Goal: Communication & Community: Connect with others

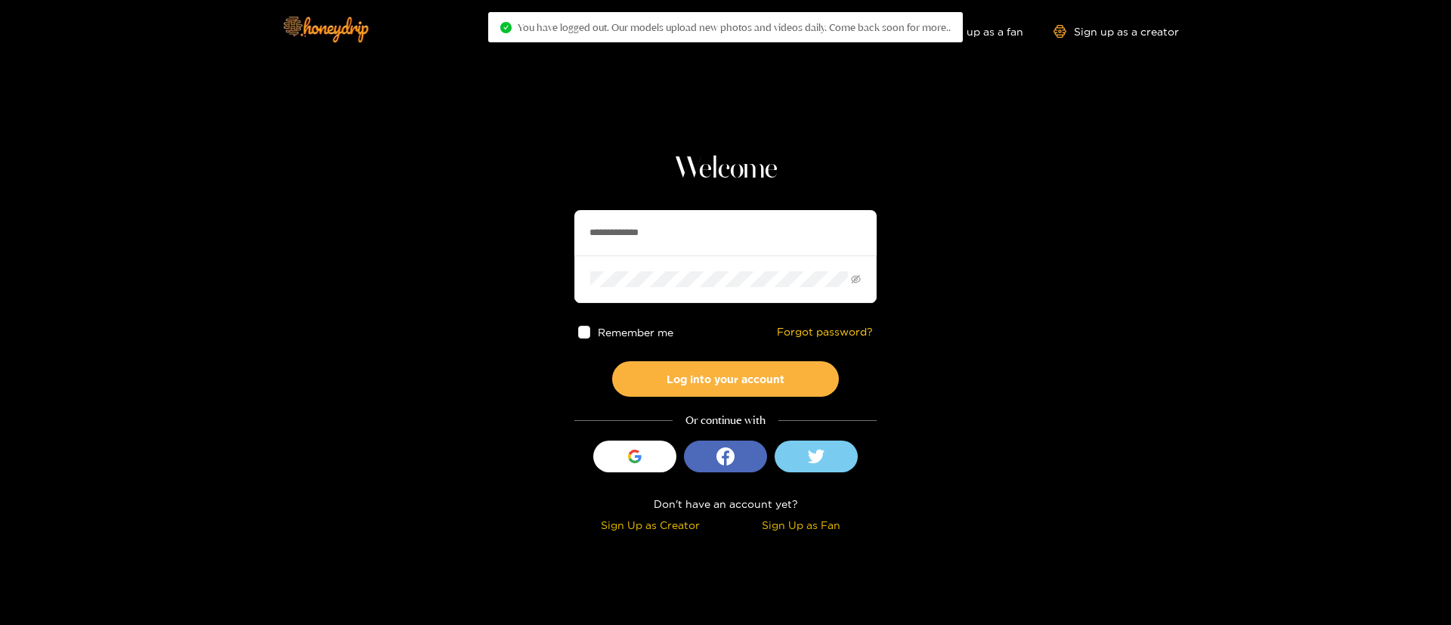
click at [614, 232] on input "**********" at bounding box center [726, 232] width 302 height 45
type input "**********"
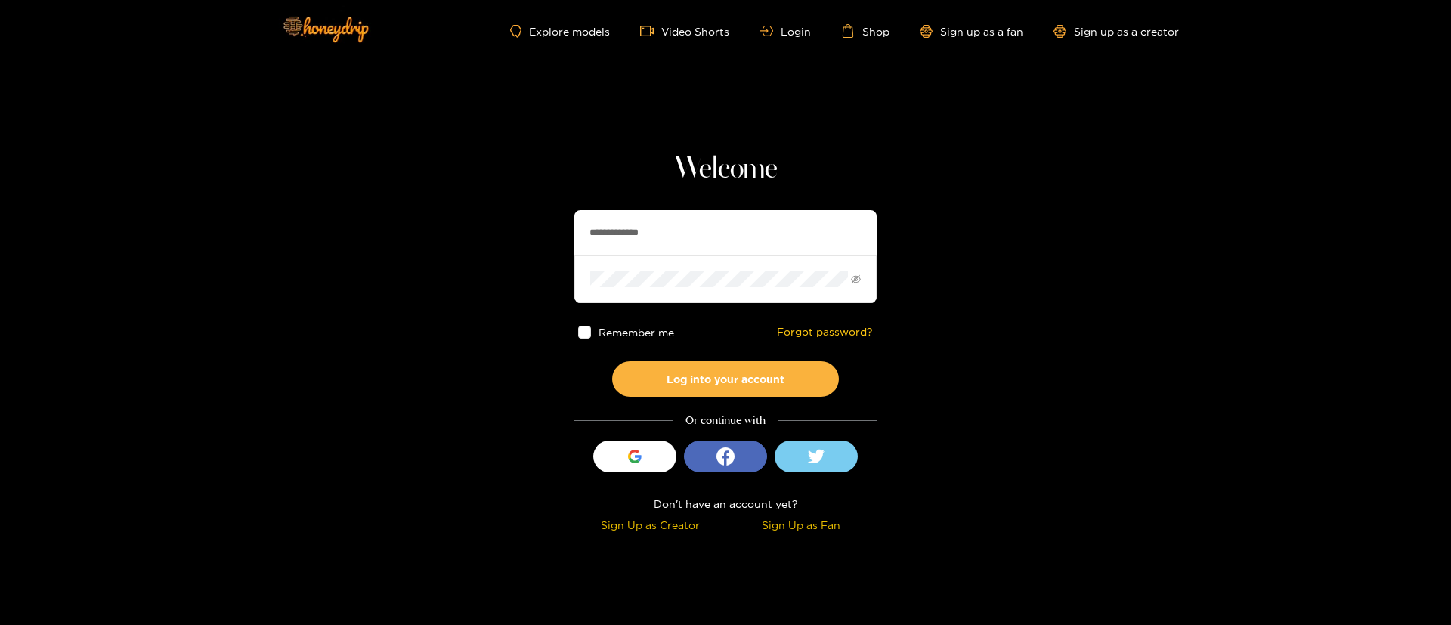
click at [779, 398] on div "**********" at bounding box center [726, 344] width 302 height 386
click at [773, 383] on button "Log into your account" at bounding box center [725, 379] width 227 height 36
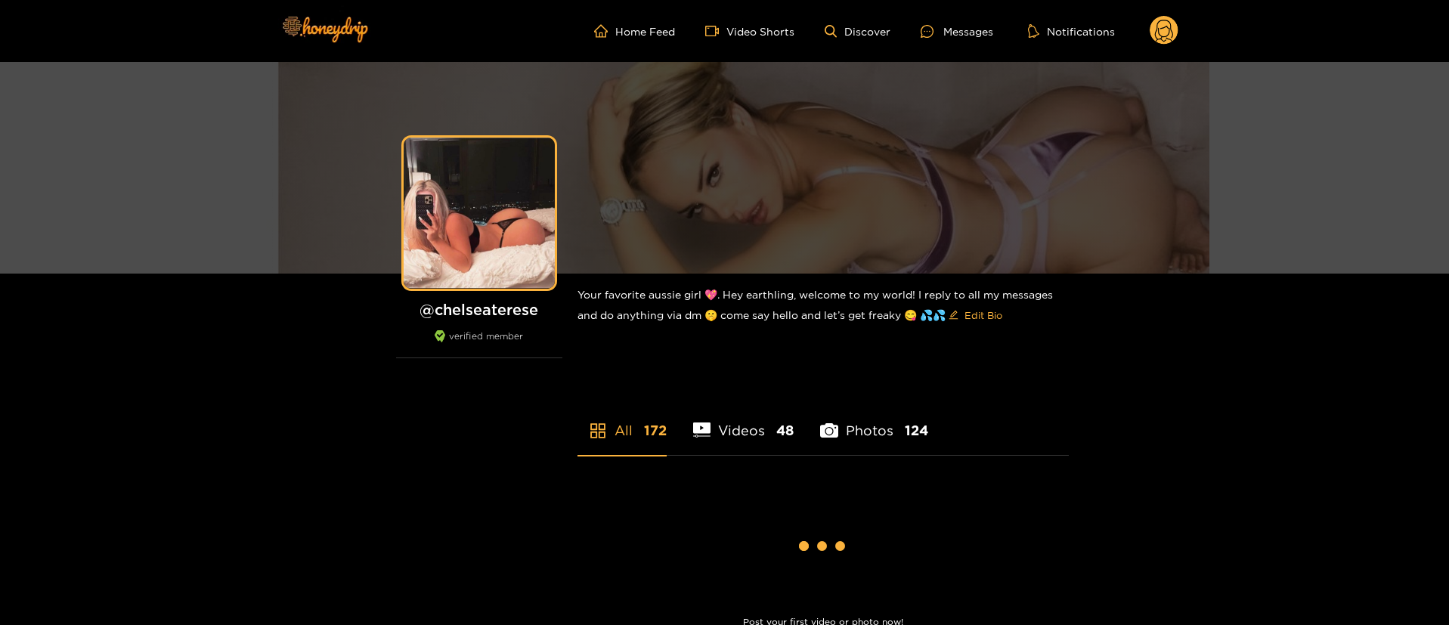
click at [941, 29] on div at bounding box center [932, 31] width 23 height 13
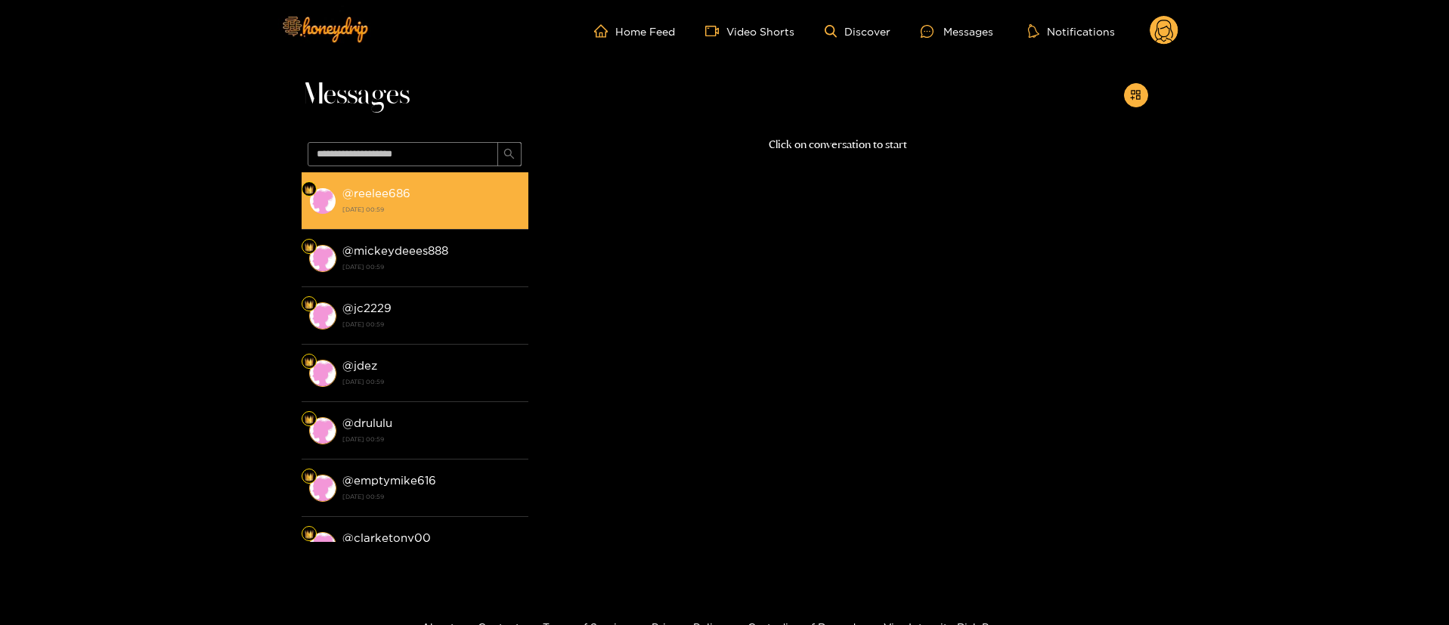
click at [430, 206] on strong "[DATE] 00:59" at bounding box center [431, 210] width 178 height 14
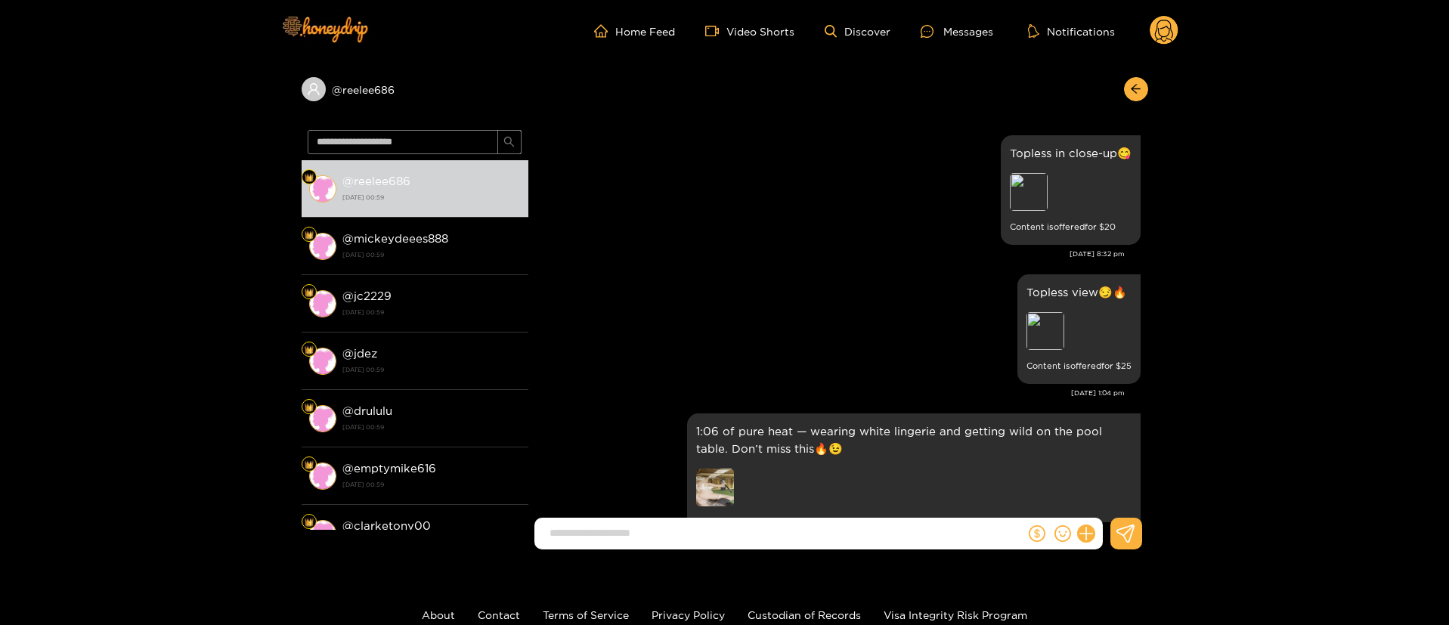
scroll to position [3195, 0]
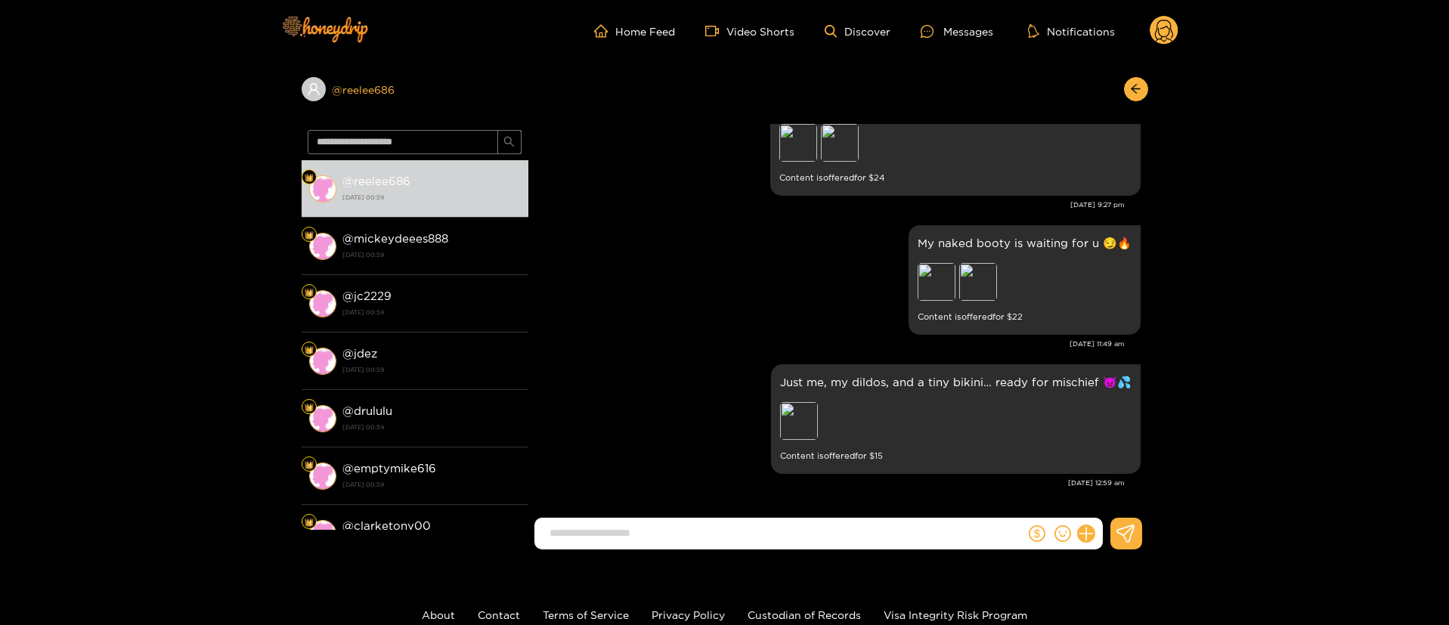
click at [361, 95] on div "@ reelee686" at bounding box center [415, 89] width 227 height 24
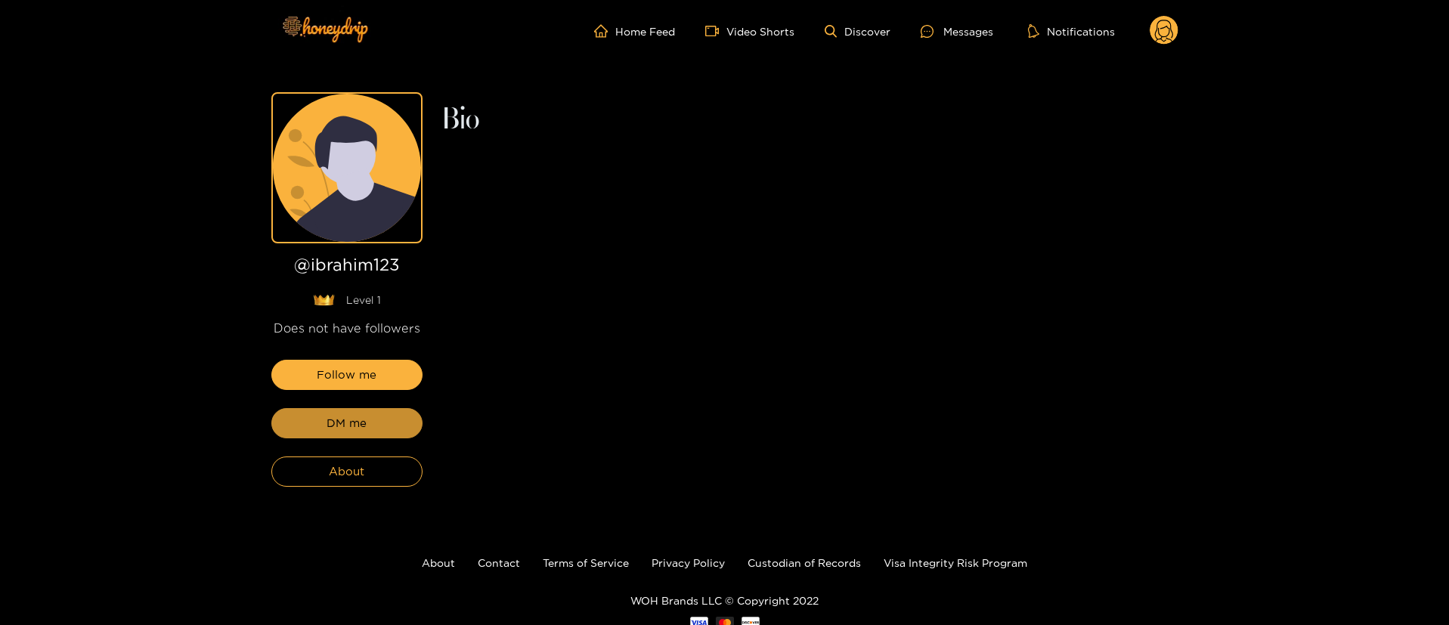
click at [369, 413] on button "DM me" at bounding box center [346, 423] width 151 height 30
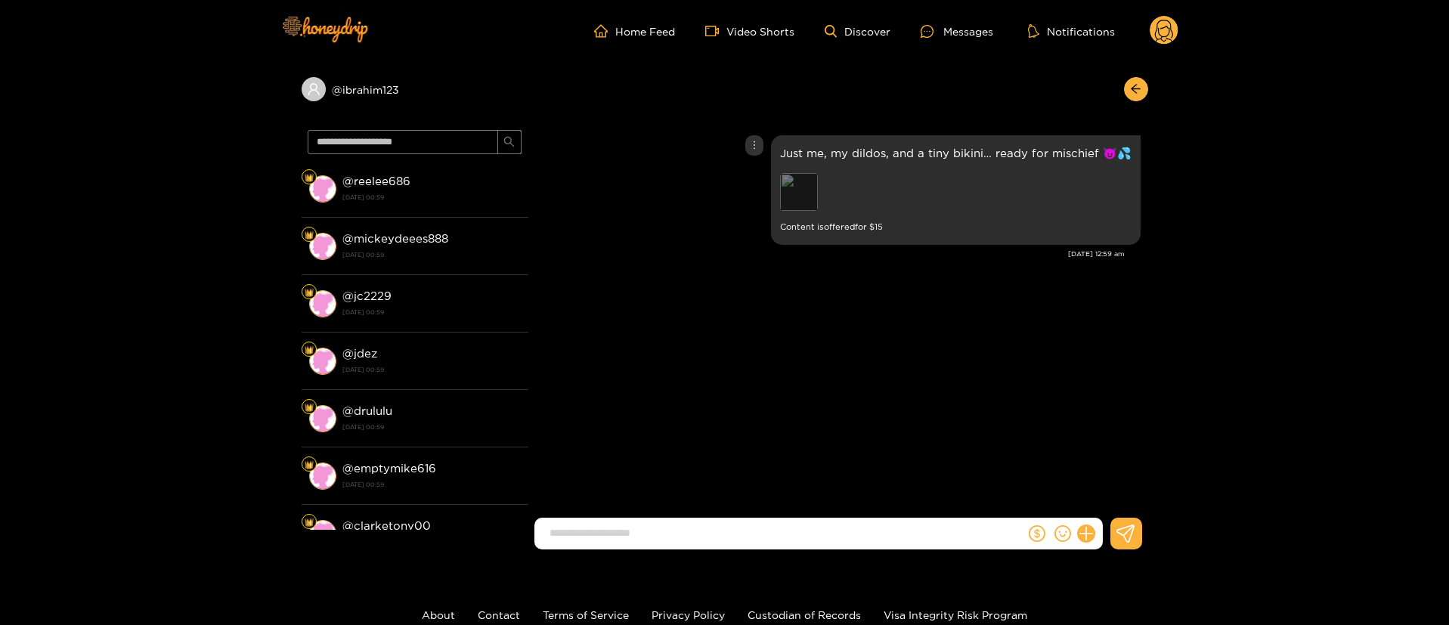
click at [793, 198] on div "Preview" at bounding box center [799, 192] width 38 height 38
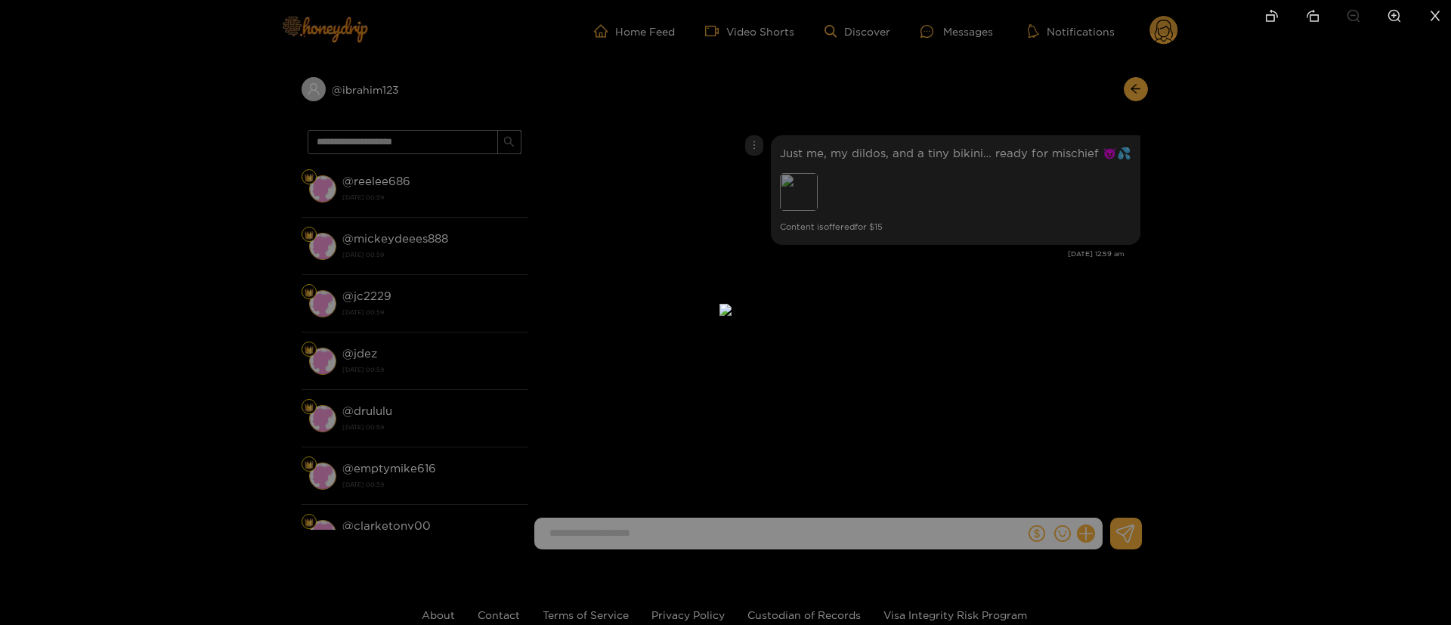
click at [1234, 294] on div at bounding box center [725, 312] width 1451 height 625
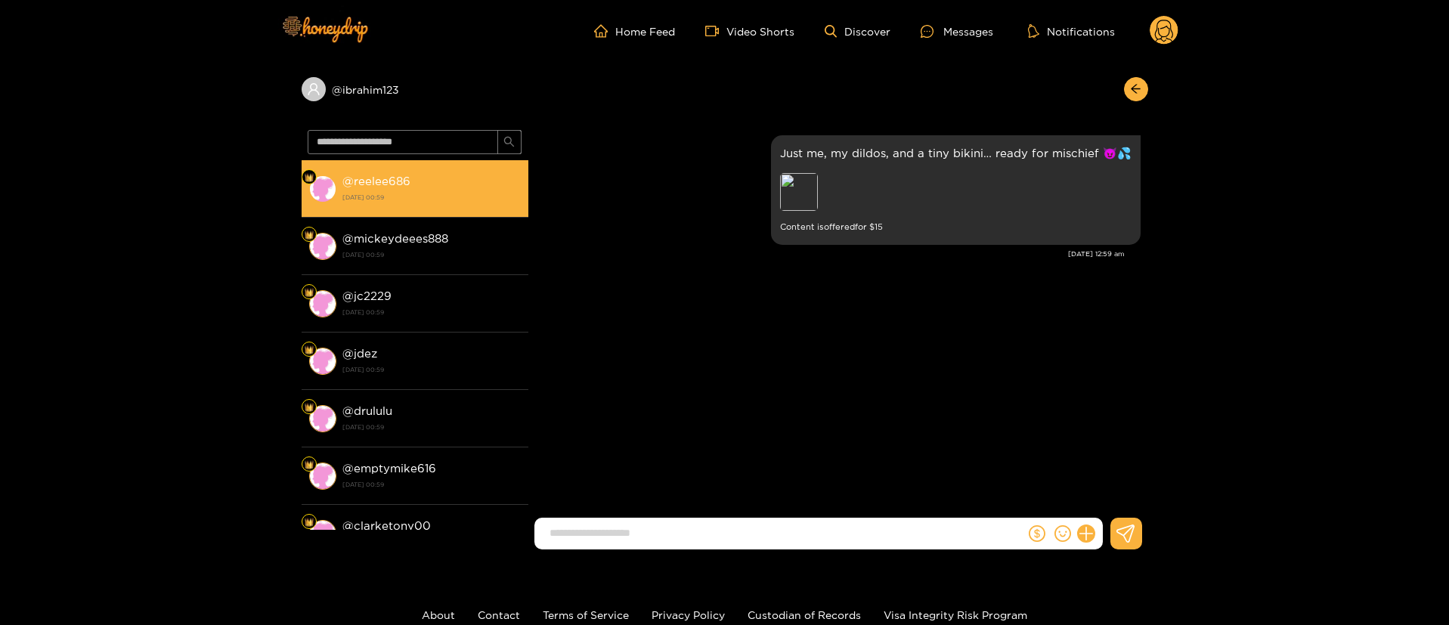
click at [386, 201] on strong "[DATE] 00:59" at bounding box center [431, 197] width 178 height 14
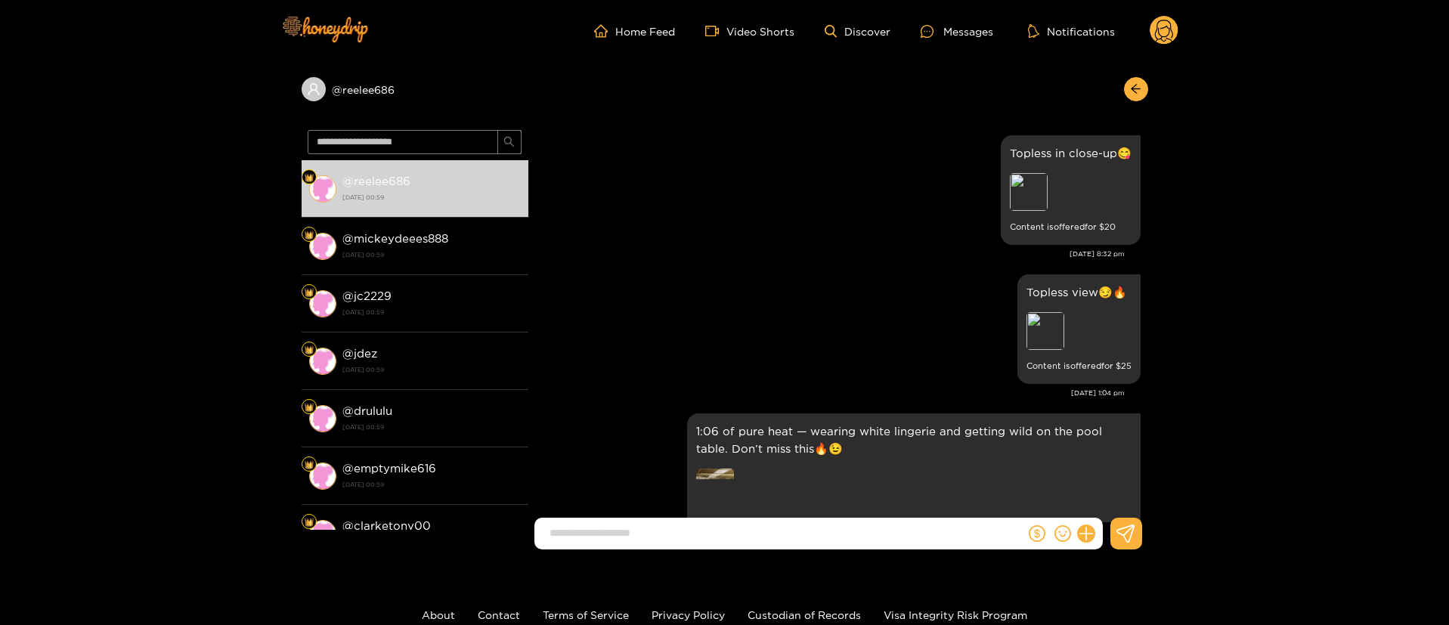
click at [1164, 33] on circle at bounding box center [1164, 30] width 29 height 29
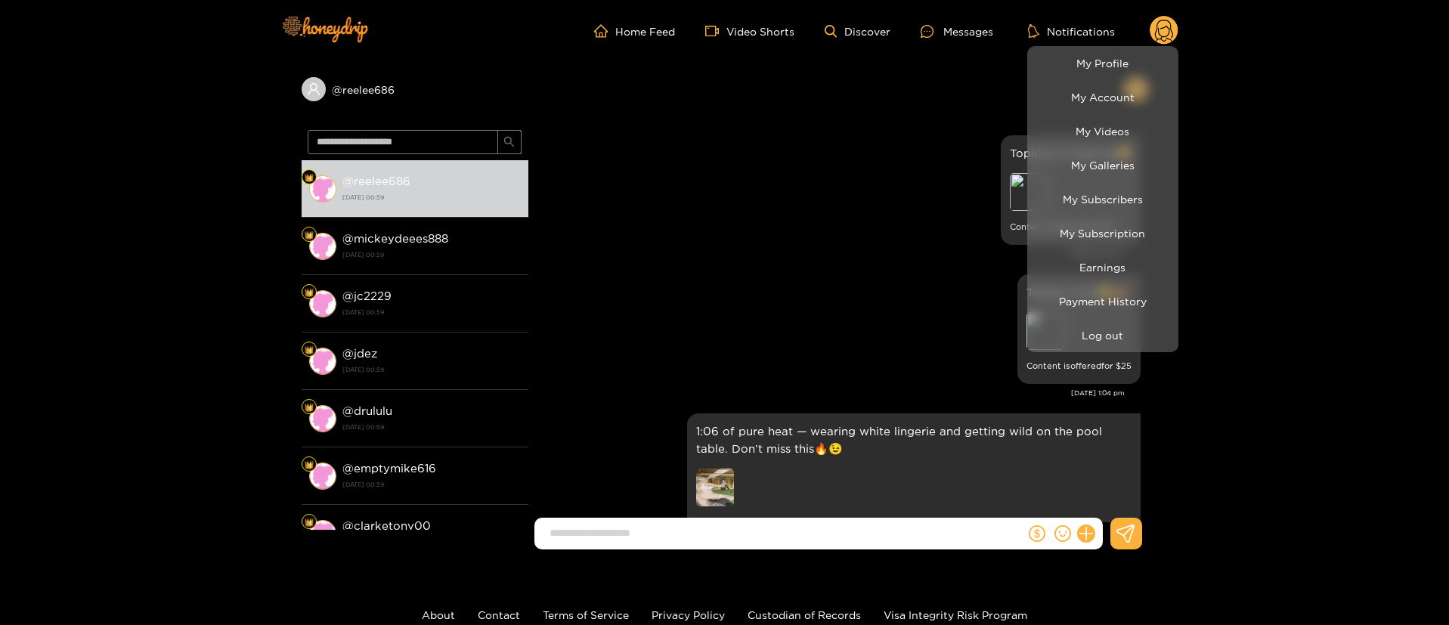
scroll to position [3195, 0]
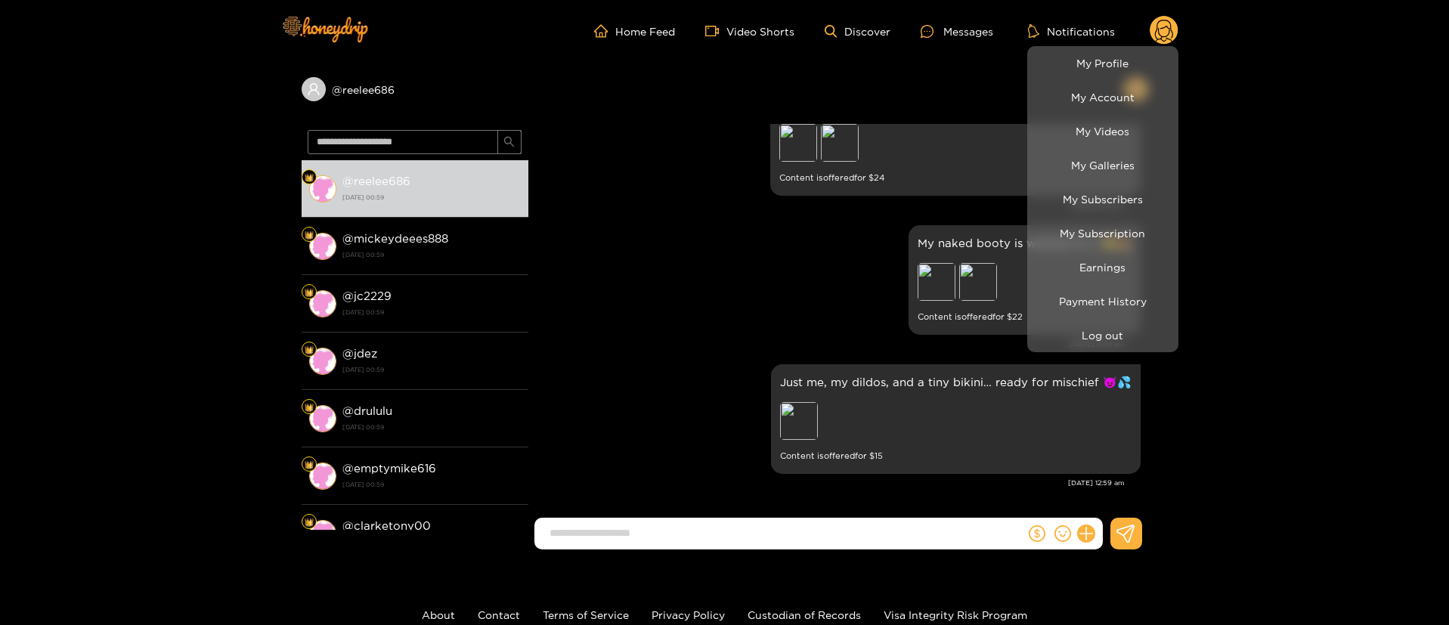
click at [704, 329] on div at bounding box center [724, 312] width 1449 height 625
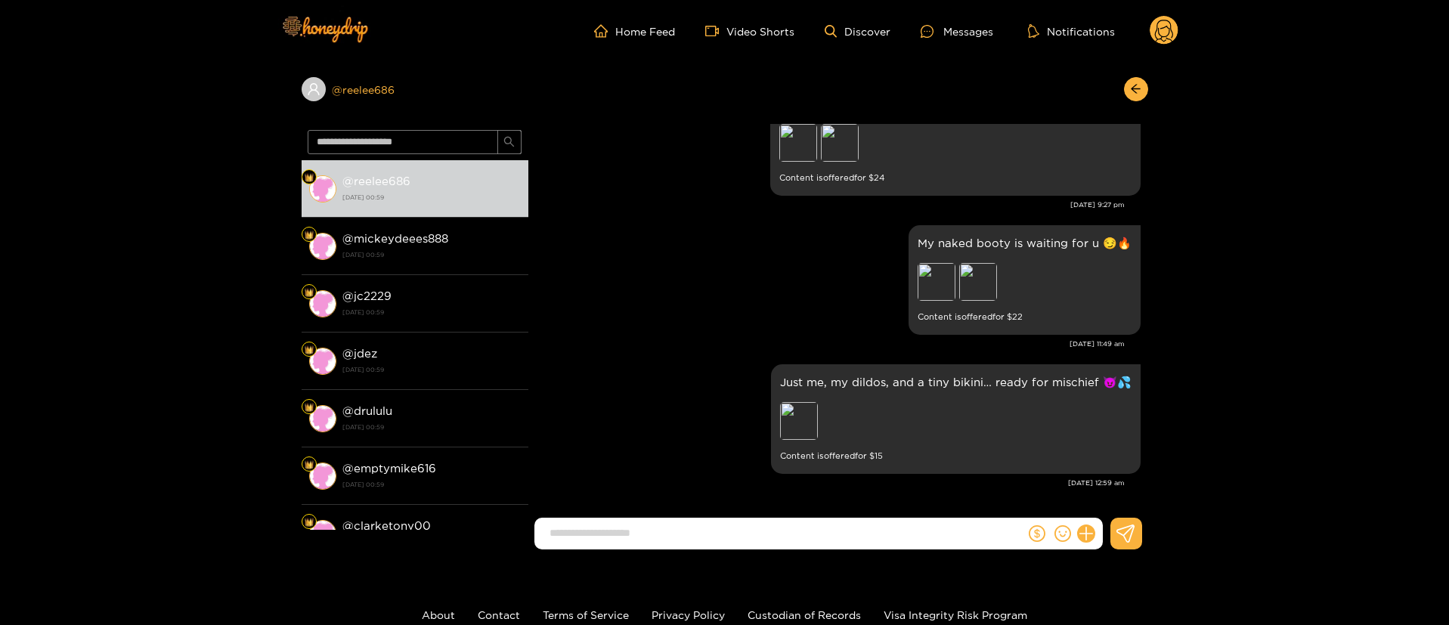
click at [387, 88] on div "@ reelee686" at bounding box center [415, 89] width 227 height 24
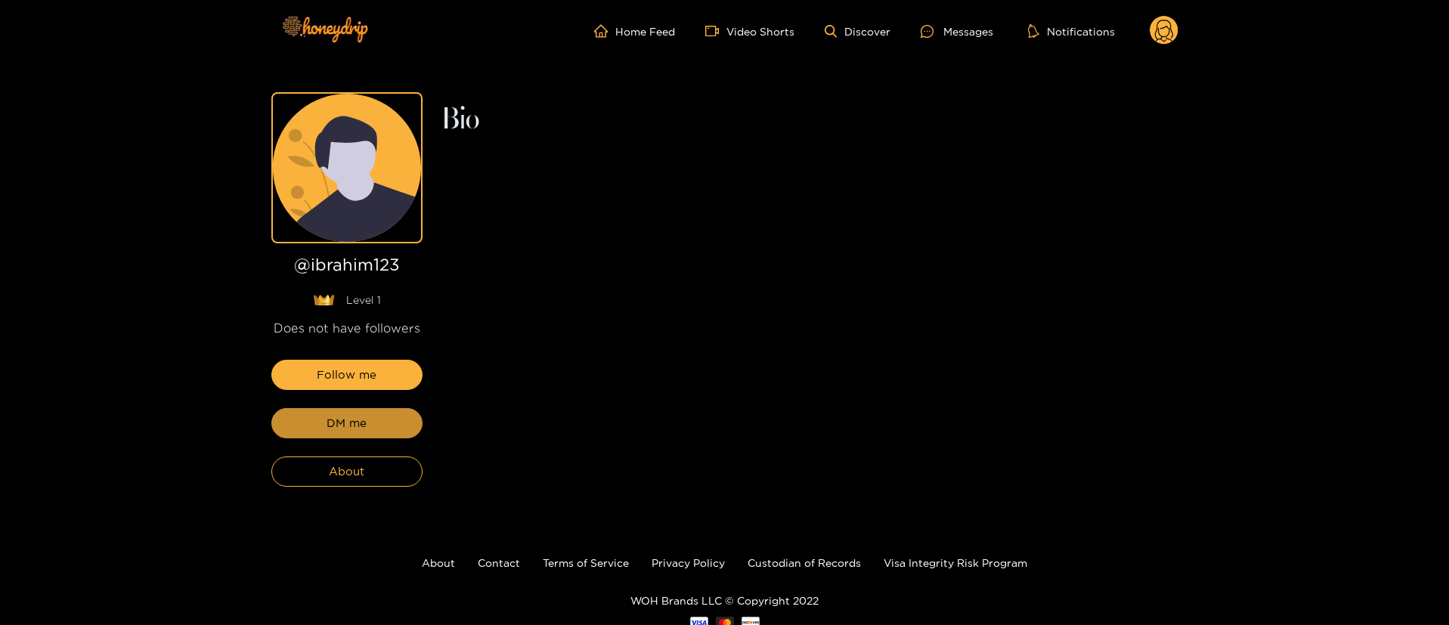
click at [401, 429] on button "DM me" at bounding box center [346, 423] width 151 height 30
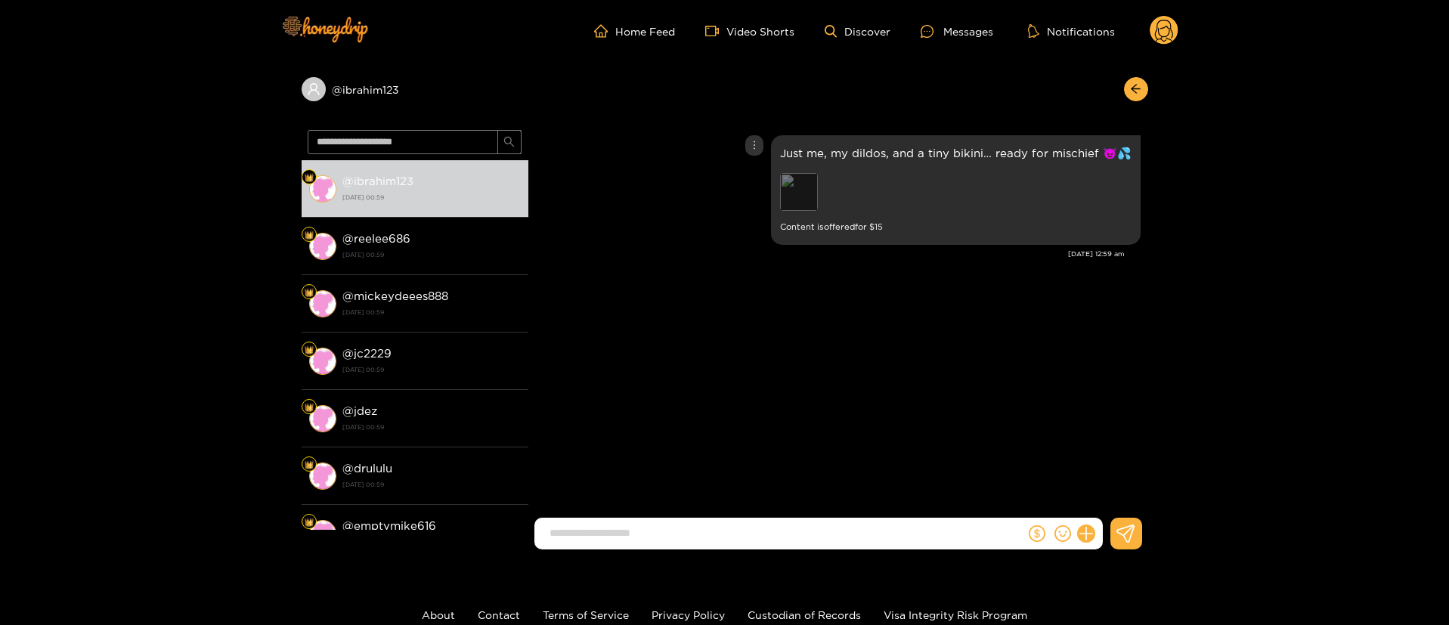
click at [814, 175] on div "Preview" at bounding box center [799, 192] width 38 height 38
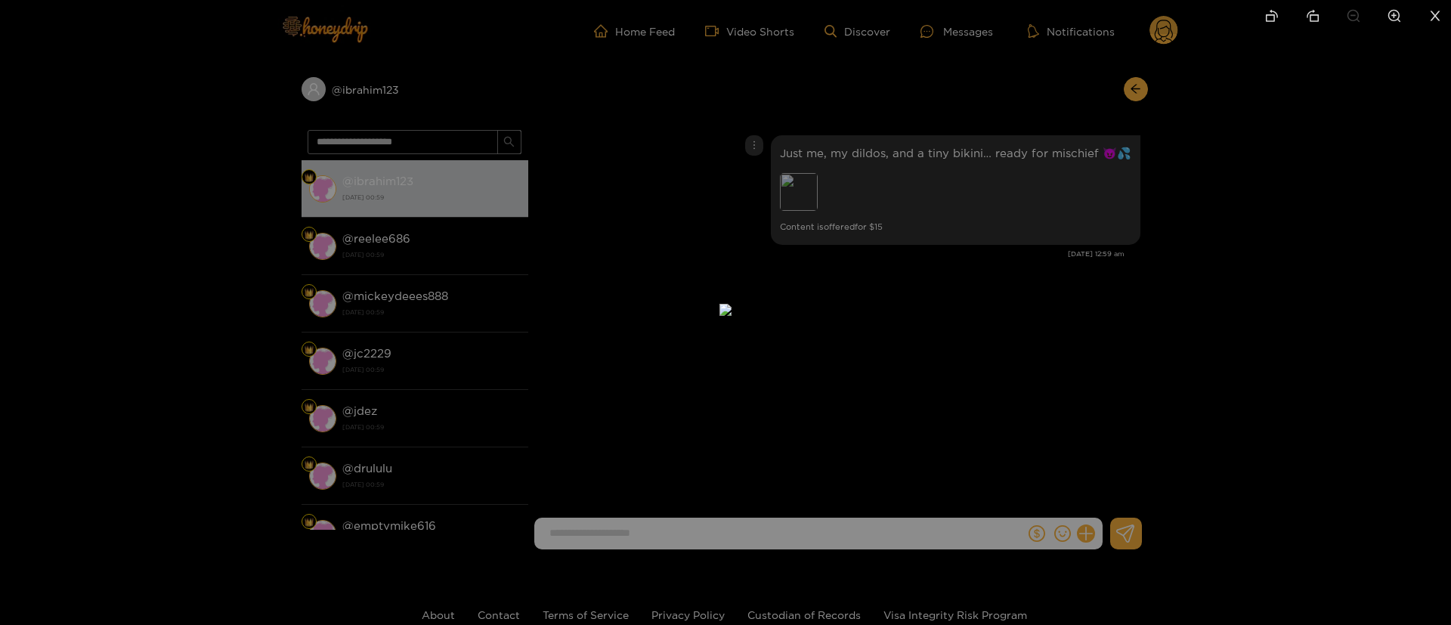
click at [1119, 184] on div at bounding box center [725, 312] width 1451 height 625
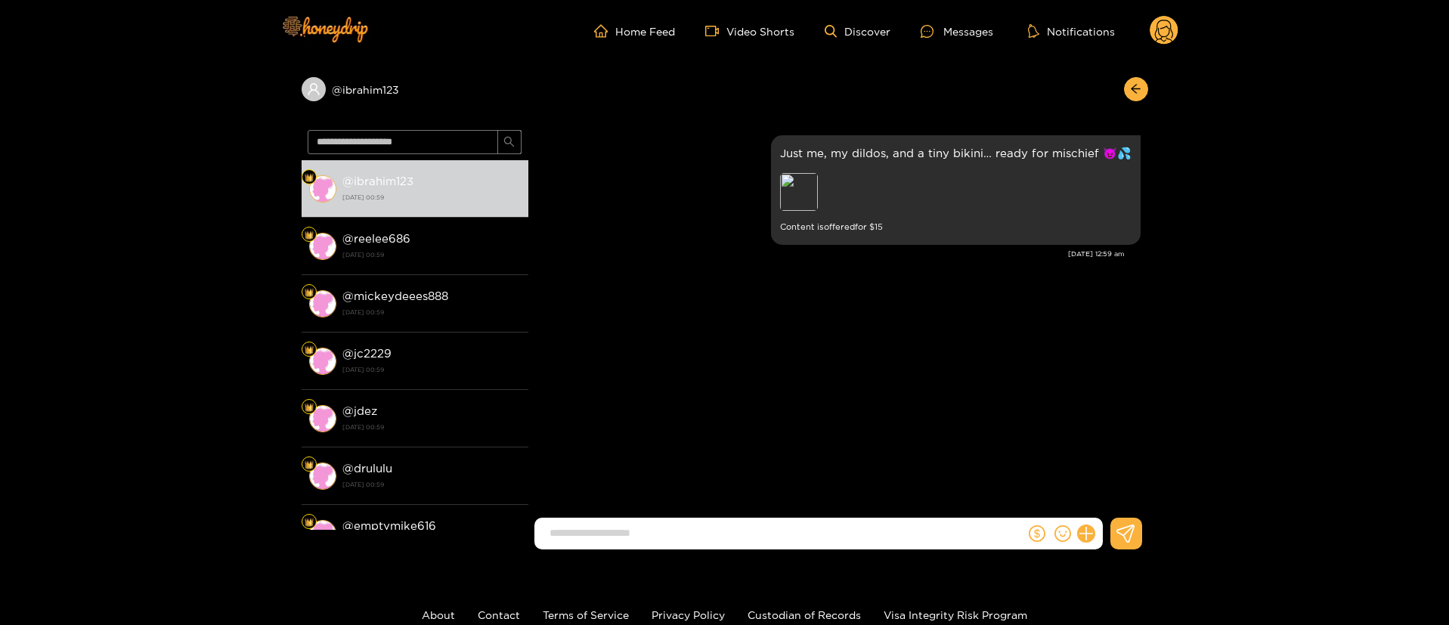
click at [1166, 17] on circle at bounding box center [1164, 30] width 29 height 29
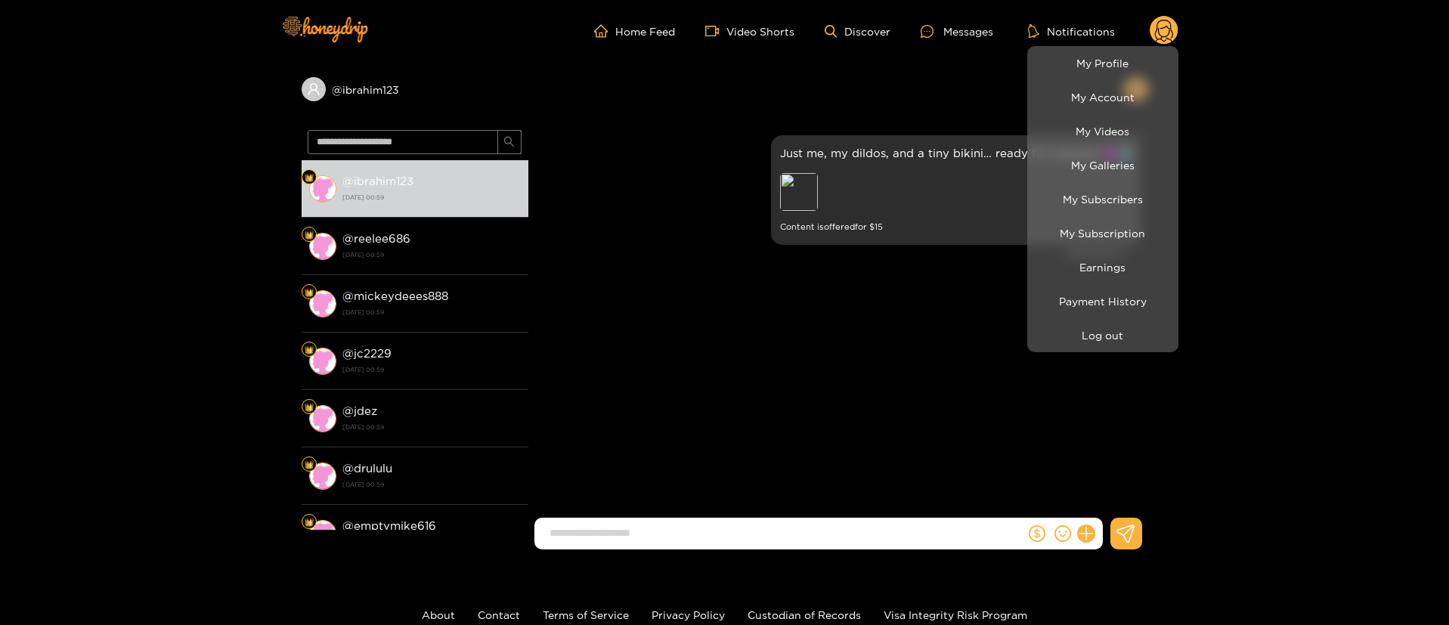
click at [966, 378] on div at bounding box center [724, 312] width 1449 height 625
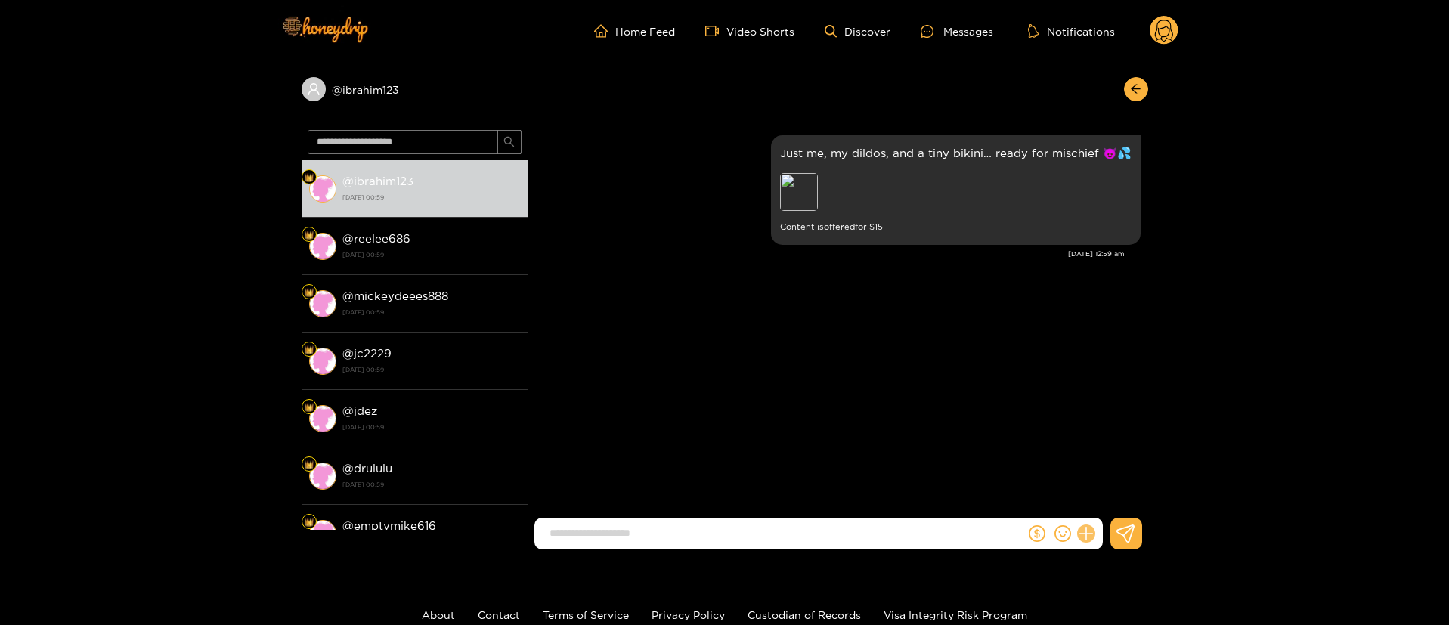
click at [1091, 533] on icon at bounding box center [1085, 533] width 17 height 17
click at [1126, 488] on button at bounding box center [1114, 497] width 53 height 34
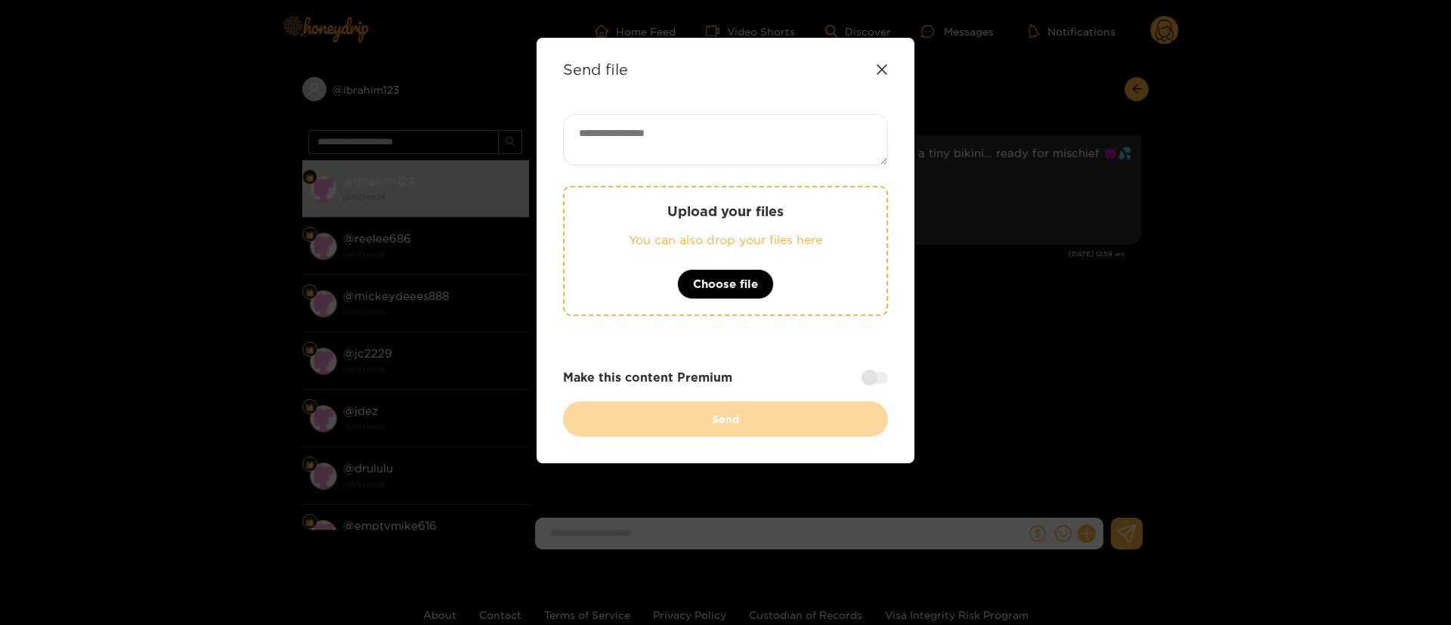
click at [709, 144] on textarea at bounding box center [725, 139] width 325 height 51
click at [883, 76] on div "Send file" at bounding box center [725, 68] width 325 height 17
click at [723, 126] on textarea at bounding box center [725, 139] width 325 height 51
paste textarea "**********"
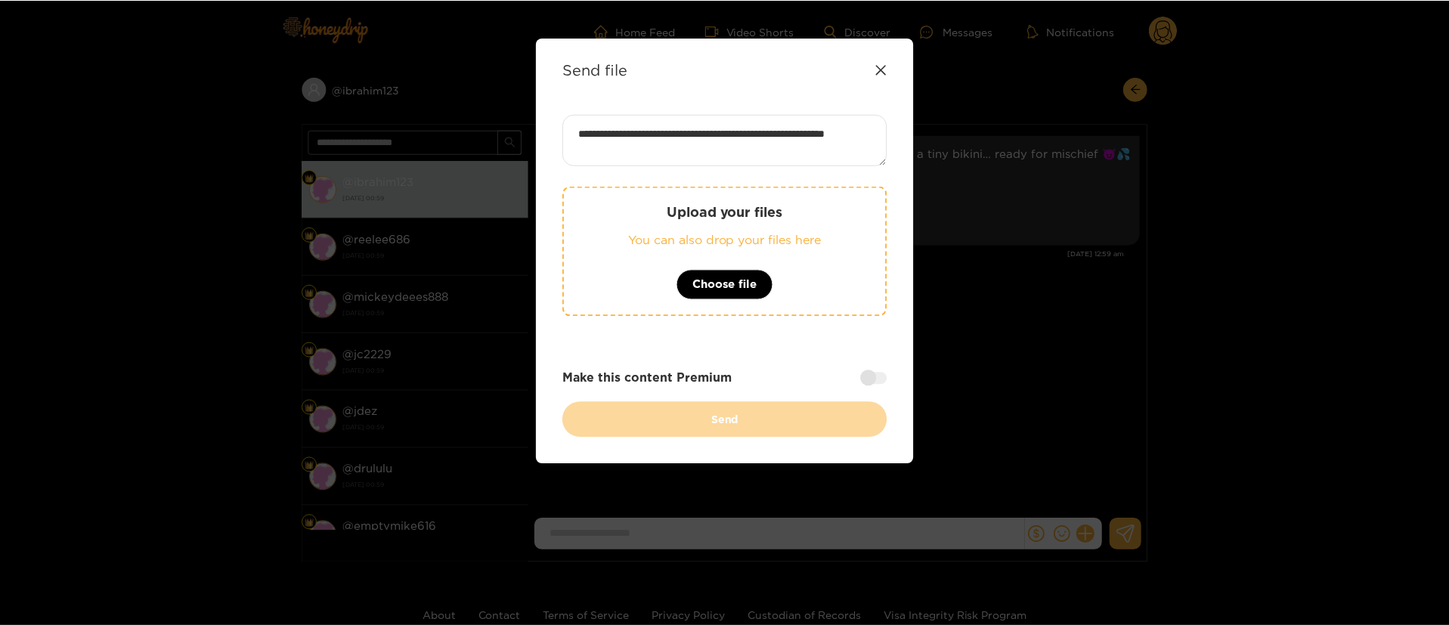
scroll to position [1, 0]
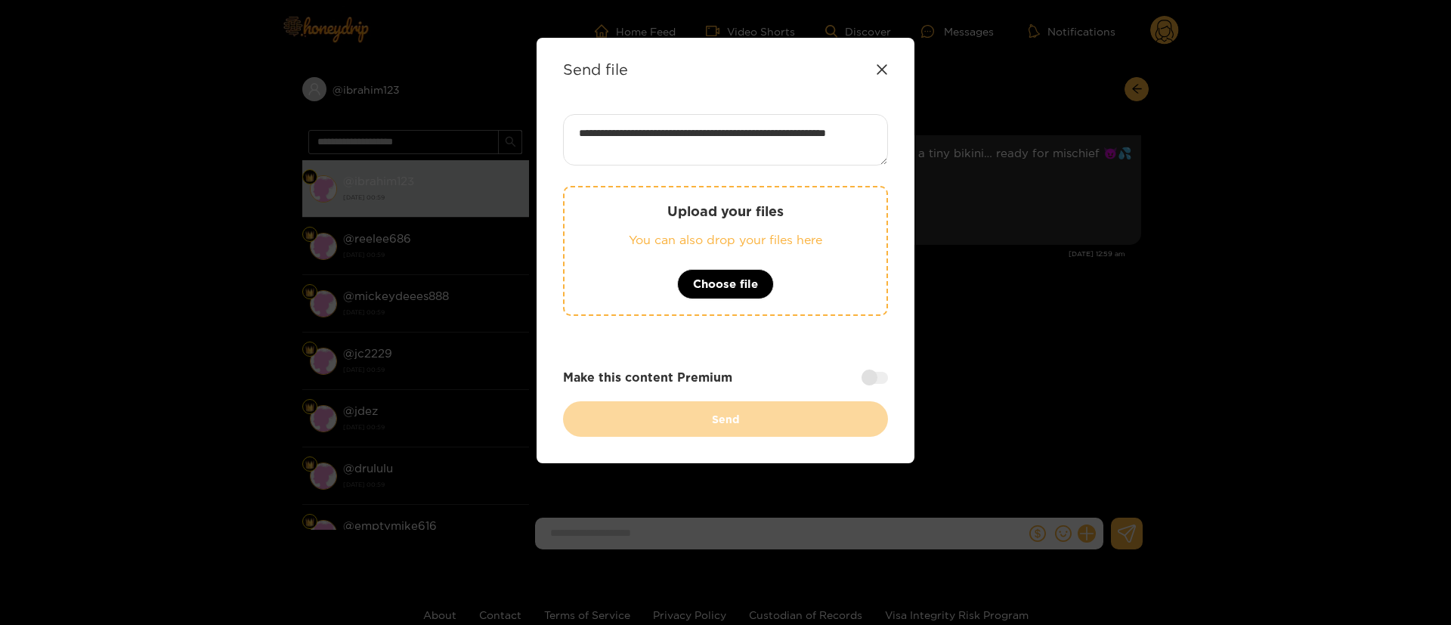
type textarea "**********"
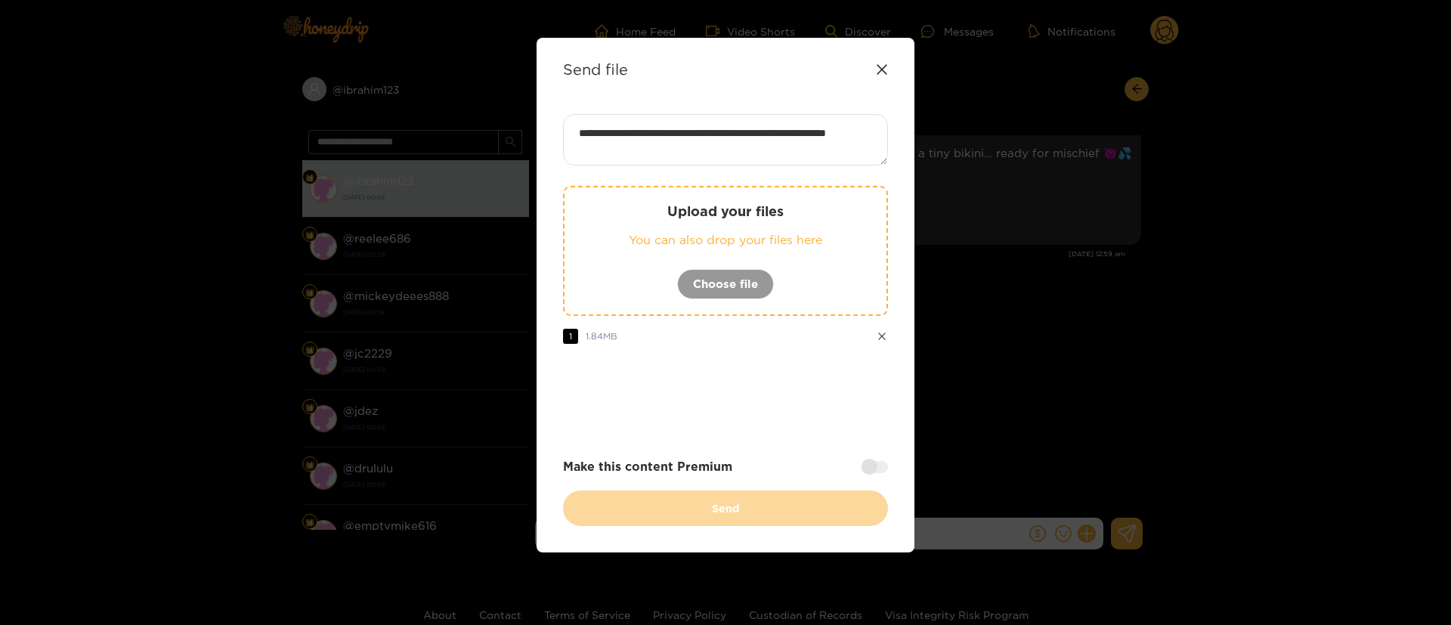
click at [778, 419] on div at bounding box center [725, 397] width 325 height 60
click at [758, 401] on div at bounding box center [725, 397] width 325 height 60
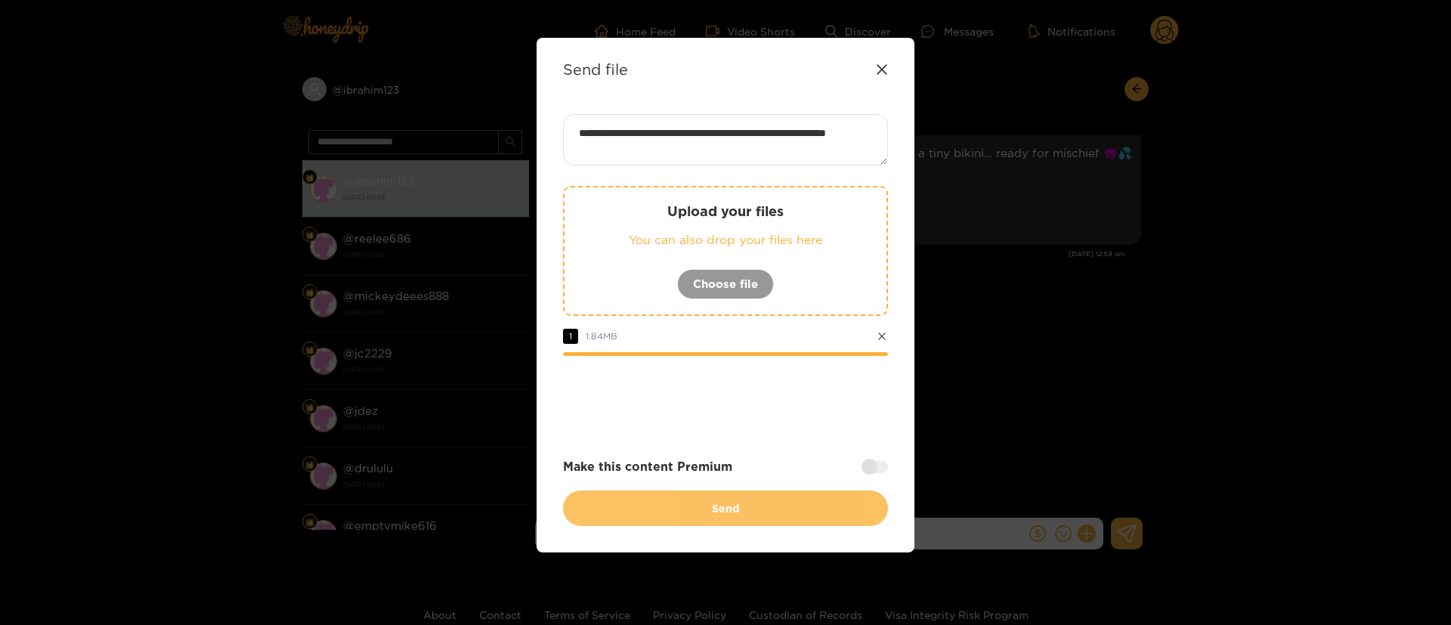
click at [743, 506] on button "Send" at bounding box center [725, 509] width 325 height 36
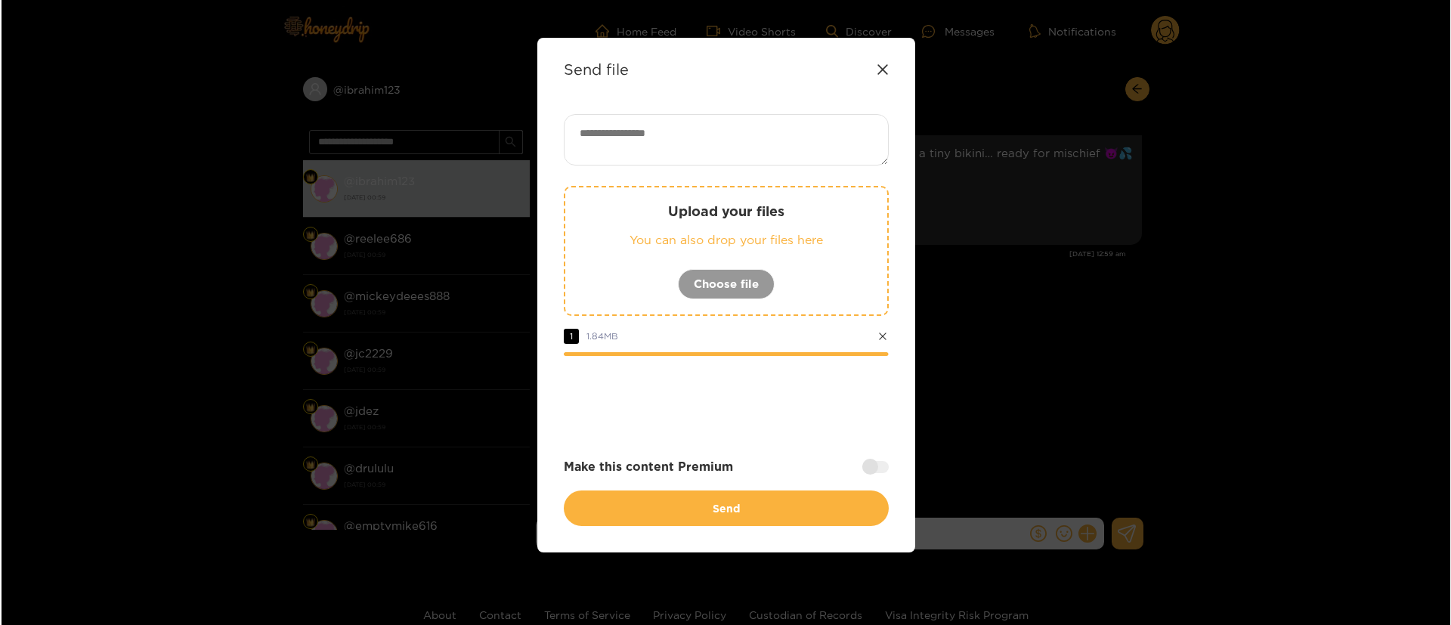
scroll to position [0, 0]
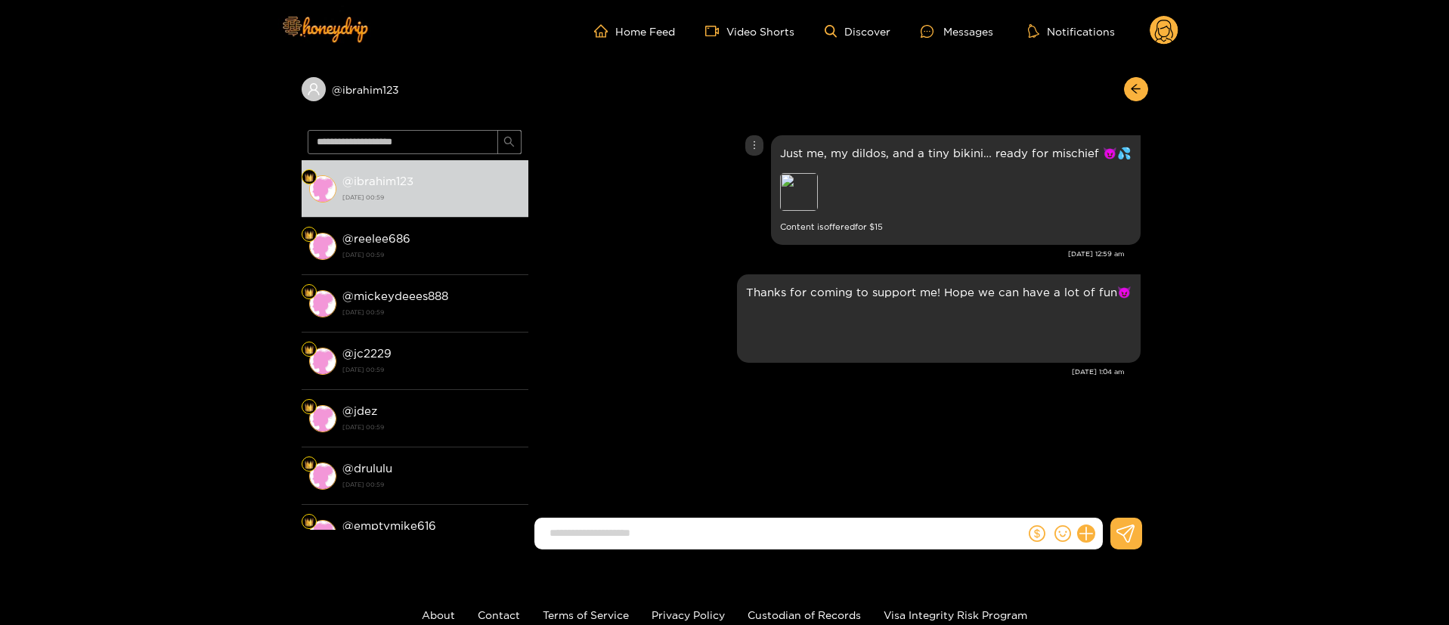
click at [869, 151] on p "Just me, my dildos, and a tiny bikini… ready for mischief 😈💦" at bounding box center [956, 152] width 352 height 17
click at [869, 153] on p "Just me, my dildos, and a tiny bikini… ready for mischief 😈💦" at bounding box center [956, 152] width 352 height 17
copy p "Just me, my dildos, and a tiny bikini… ready for mischief 😈💦"
click at [757, 141] on icon "more" at bounding box center [754, 145] width 11 height 11
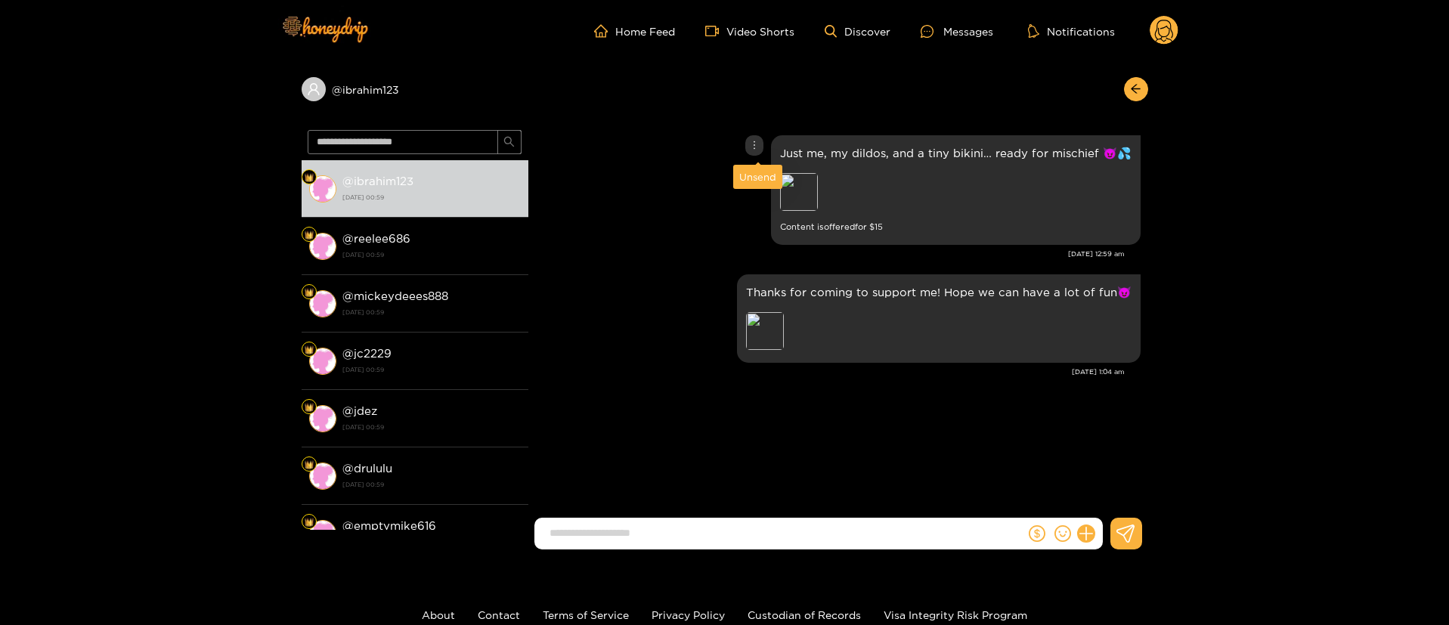
click at [768, 178] on div "Unsend" at bounding box center [757, 176] width 37 height 15
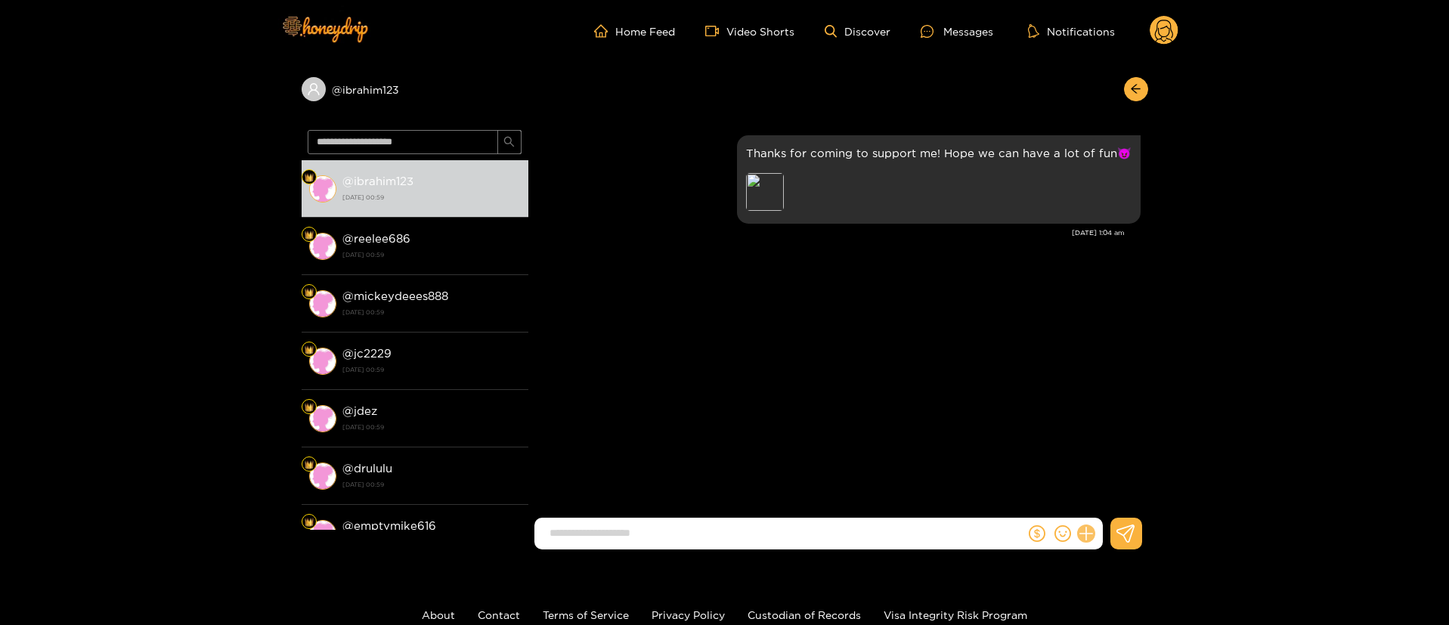
click at [1088, 536] on icon at bounding box center [1085, 533] width 17 height 17
click at [1111, 489] on icon at bounding box center [1114, 496] width 15 height 15
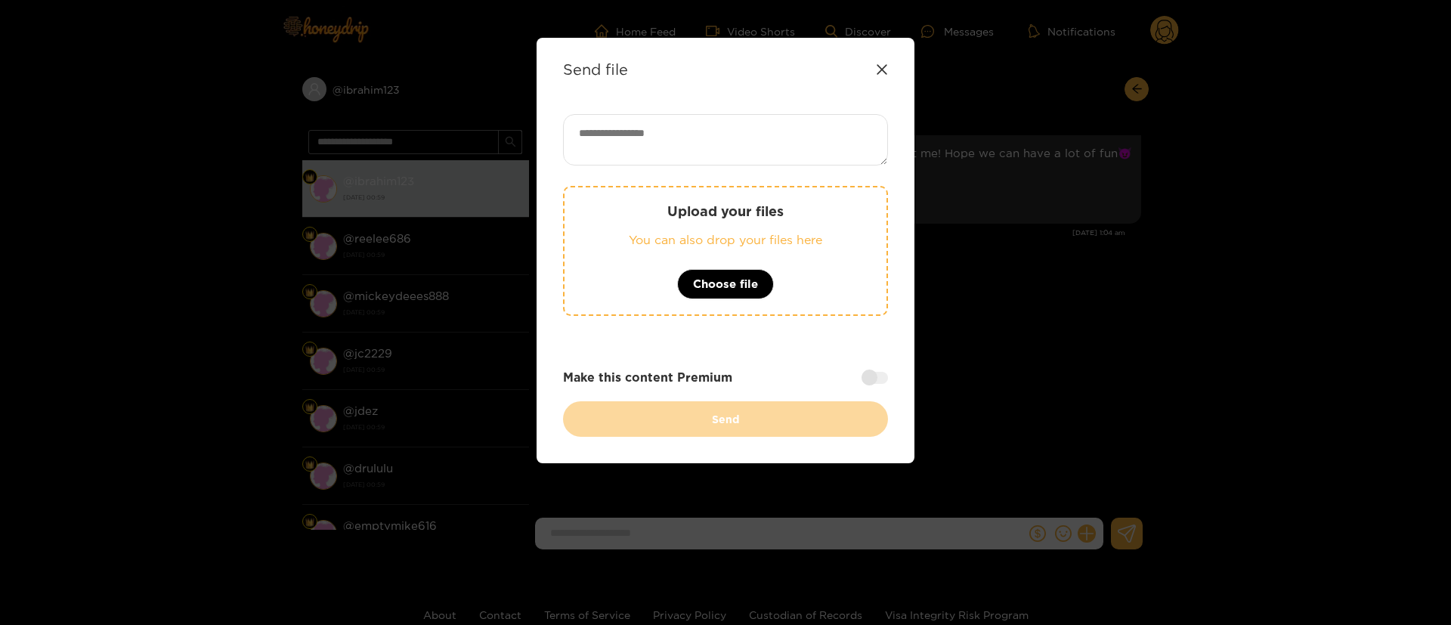
click at [628, 153] on textarea at bounding box center [725, 139] width 325 height 51
paste textarea "**********"
type textarea "**********"
click at [720, 278] on span "Choose file" at bounding box center [725, 284] width 65 height 18
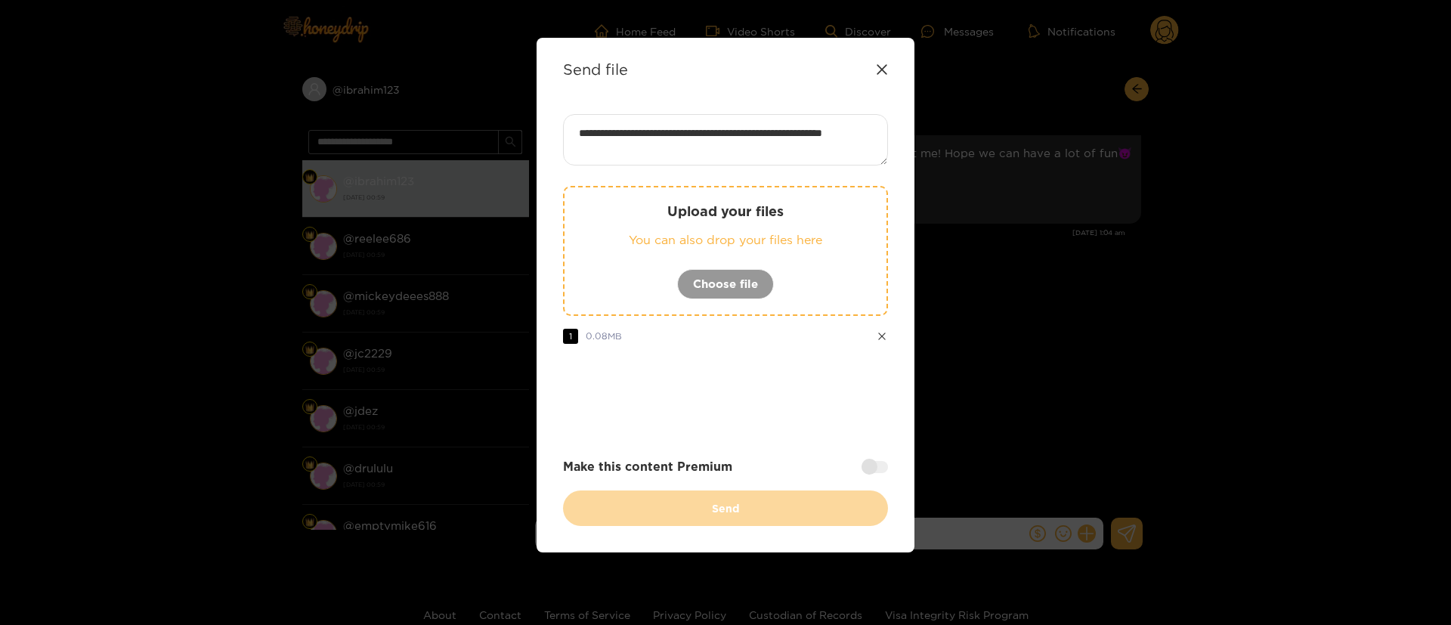
click at [802, 415] on div at bounding box center [725, 397] width 325 height 60
click at [872, 462] on div at bounding box center [875, 467] width 26 height 12
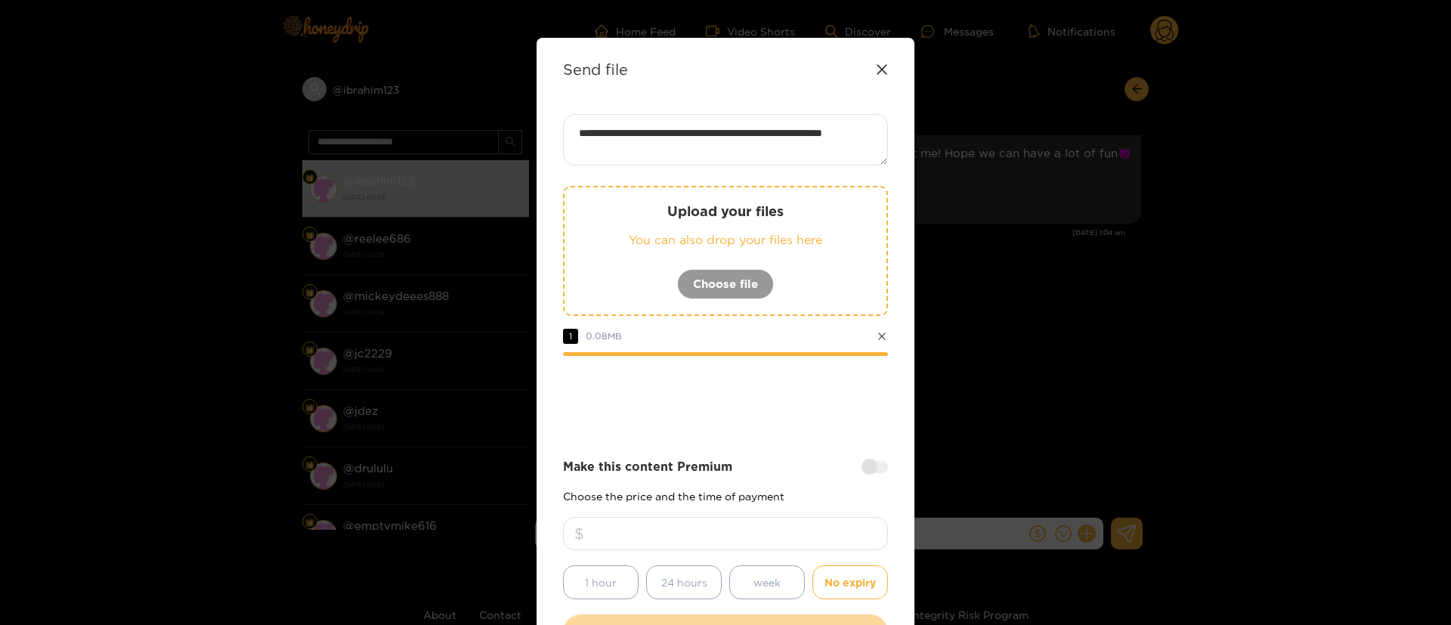
click at [772, 525] on input "number" at bounding box center [725, 533] width 325 height 33
type input "**"
click at [731, 401] on div at bounding box center [725, 397] width 325 height 60
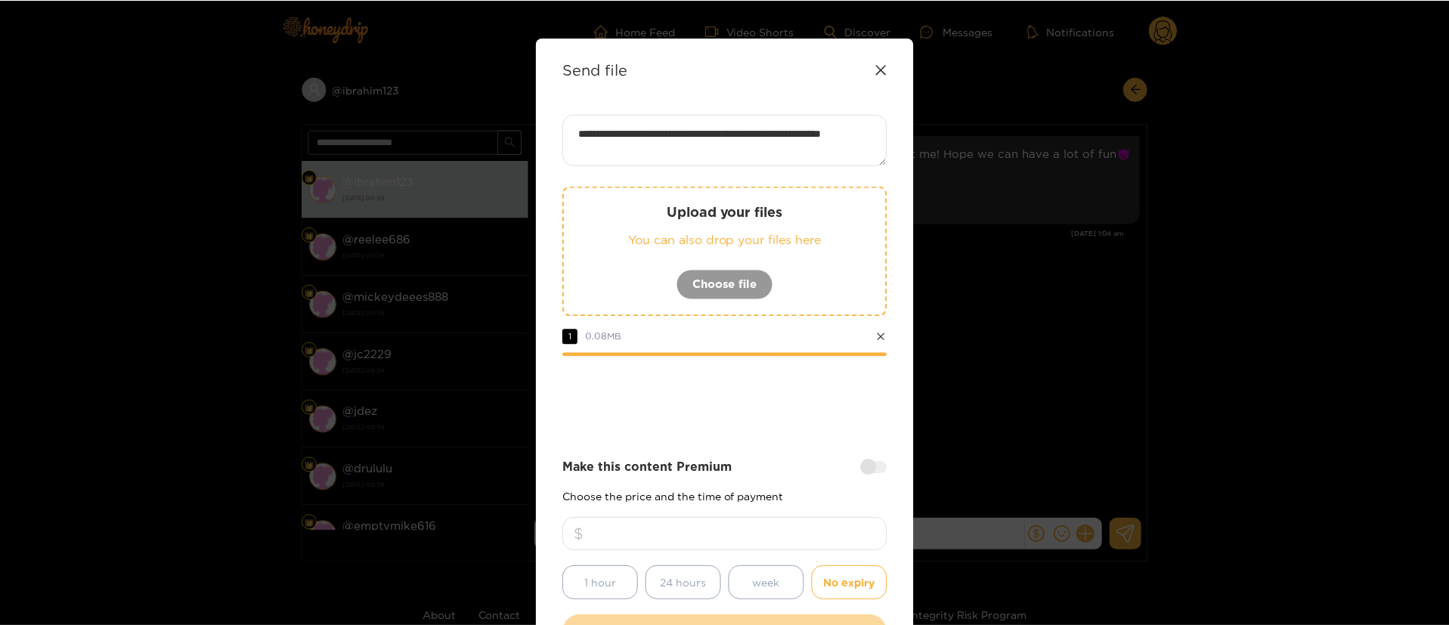
scroll to position [112, 0]
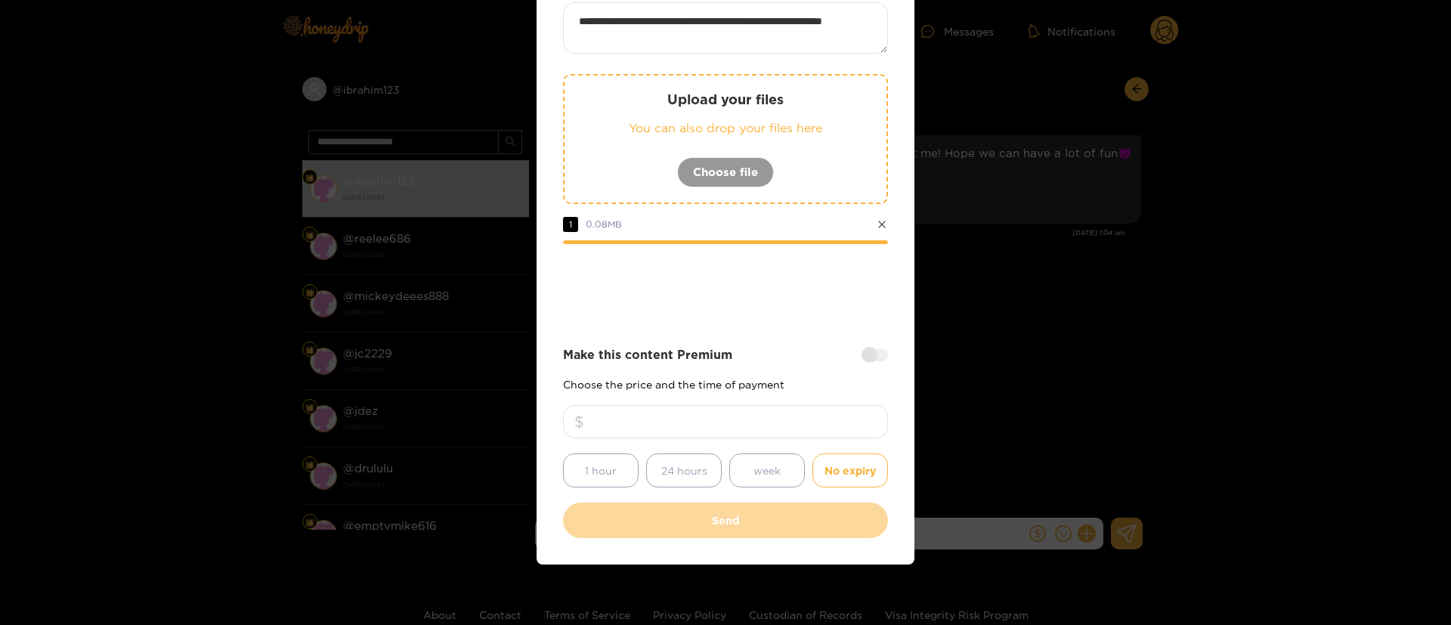
click at [779, 339] on div "**********" at bounding box center [725, 270] width 325 height 536
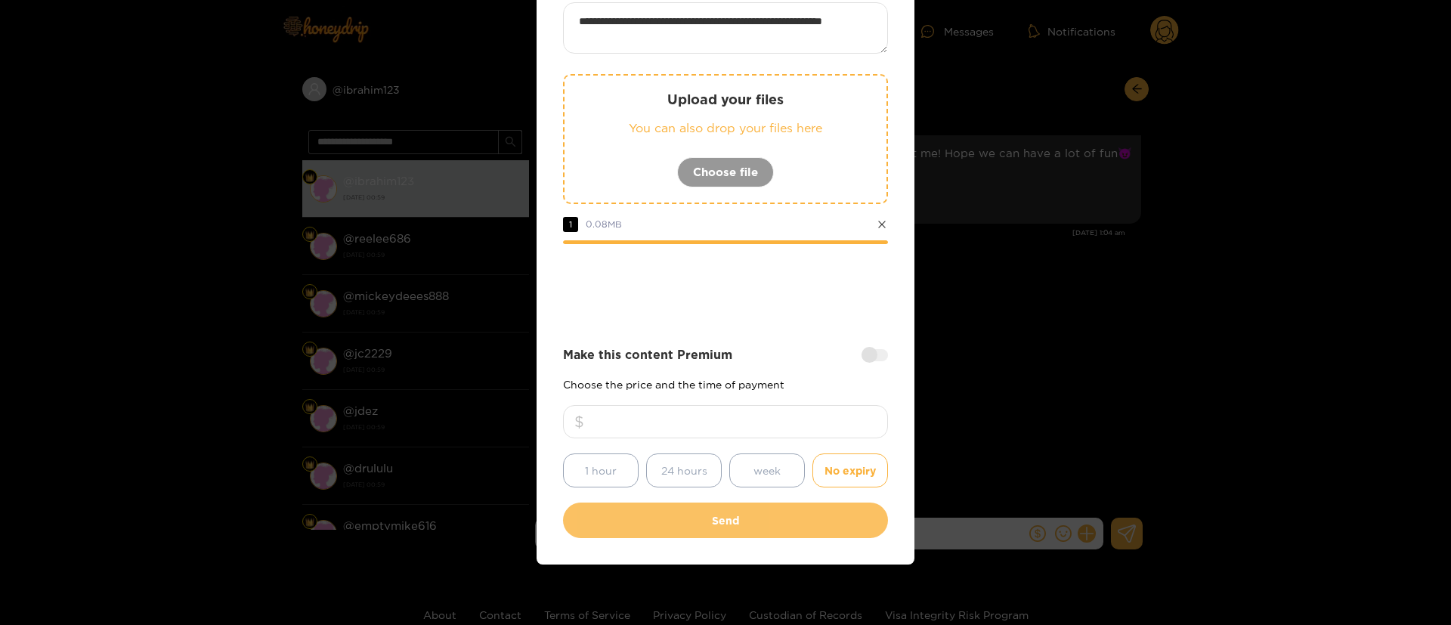
click at [757, 527] on button "Send" at bounding box center [725, 521] width 325 height 36
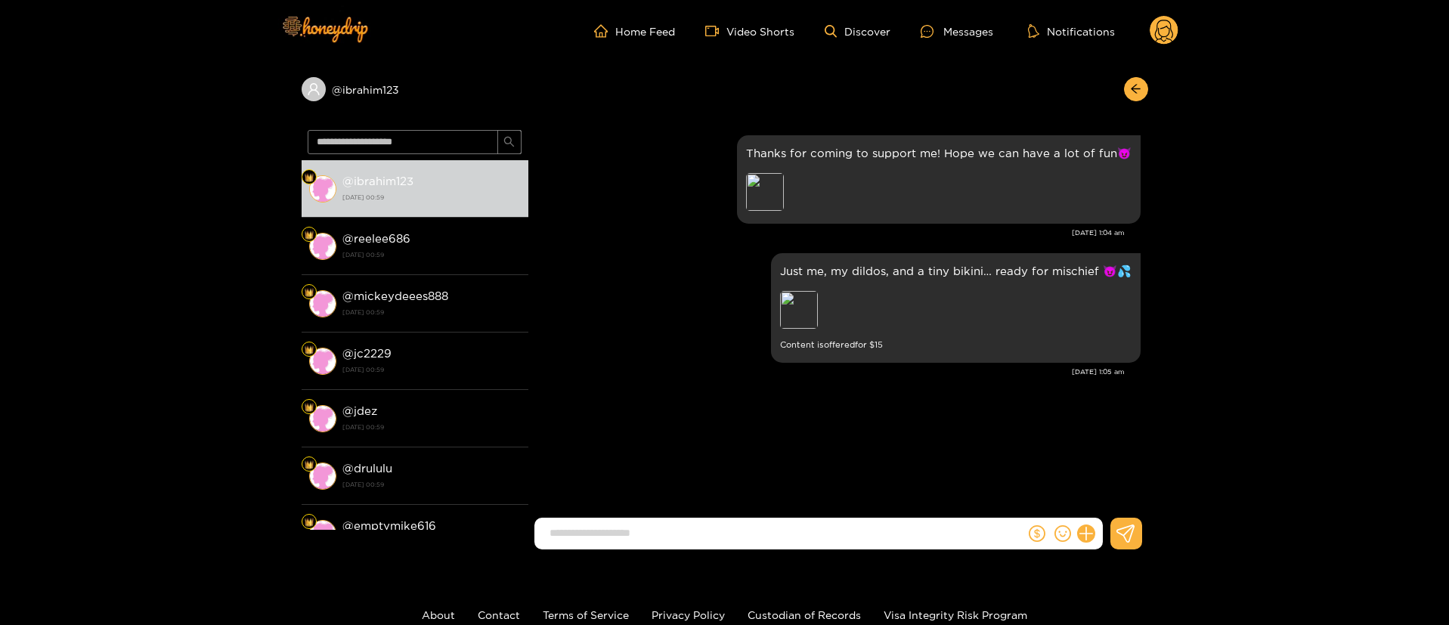
scroll to position [0, 0]
click at [1151, 29] on circle at bounding box center [1164, 30] width 29 height 29
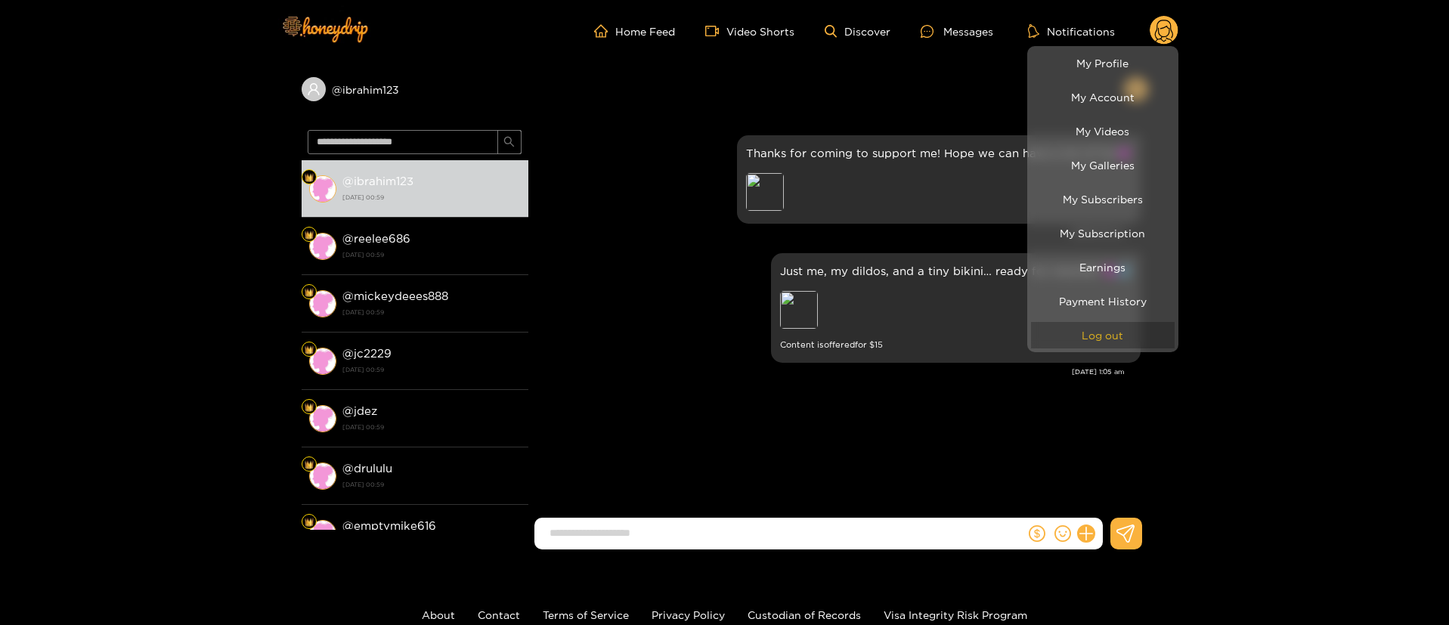
click at [1113, 326] on button "Log out" at bounding box center [1103, 335] width 144 height 26
